Goal: Information Seeking & Learning: Learn about a topic

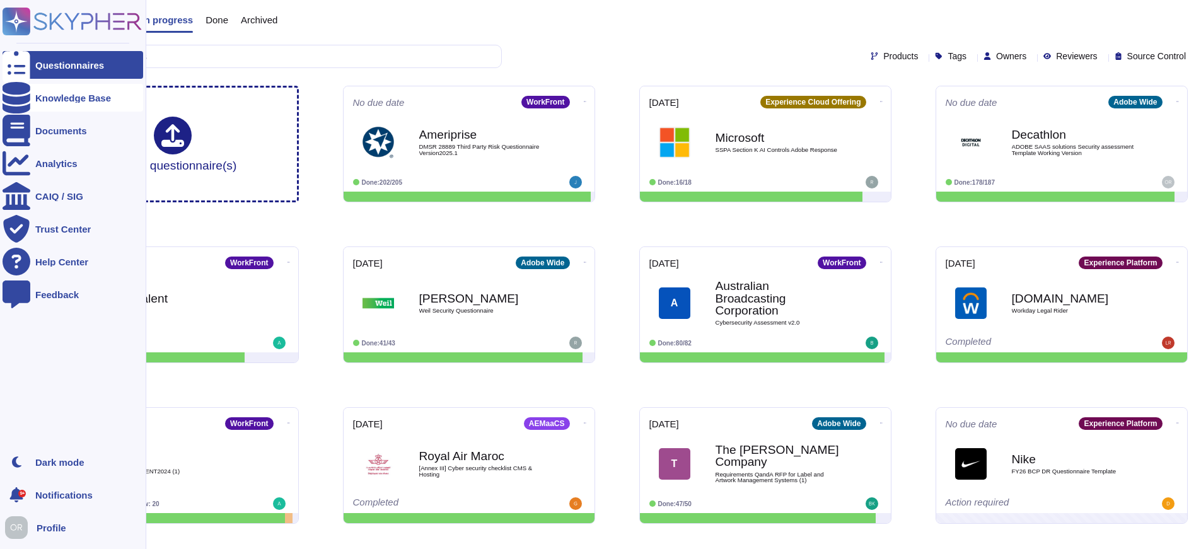
click at [44, 95] on div "Knowledge Base" at bounding box center [73, 97] width 76 height 9
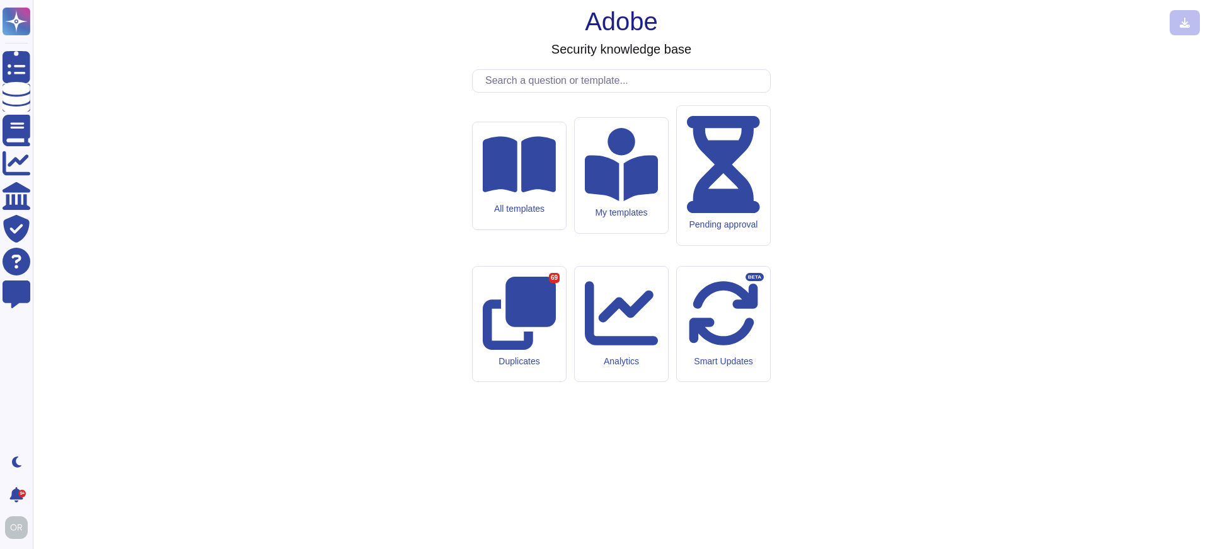
click at [548, 92] on input "text" at bounding box center [624, 81] width 291 height 22
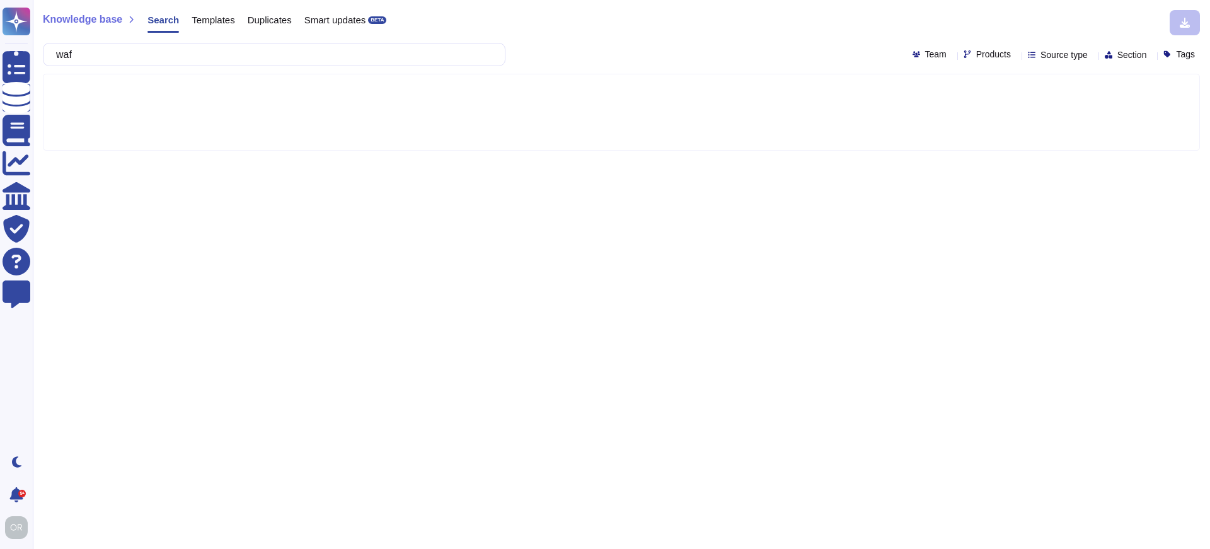
type input "waf"
click at [977, 52] on span "Products" at bounding box center [994, 54] width 35 height 9
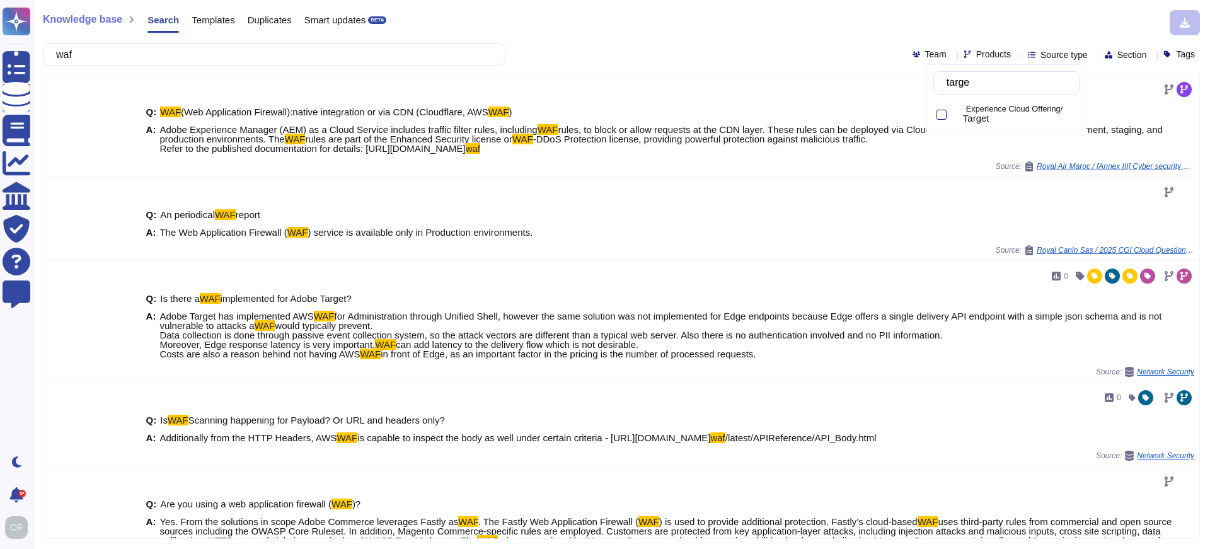
type input "target"
click at [978, 115] on span "Target" at bounding box center [976, 118] width 26 height 11
